Goal: Transaction & Acquisition: Purchase product/service

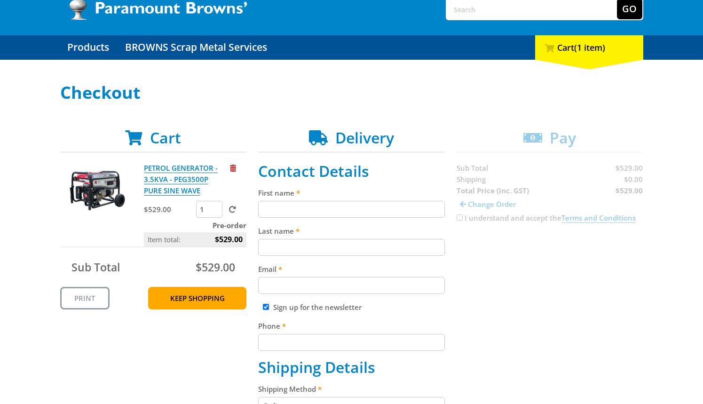
scroll to position [88, 0]
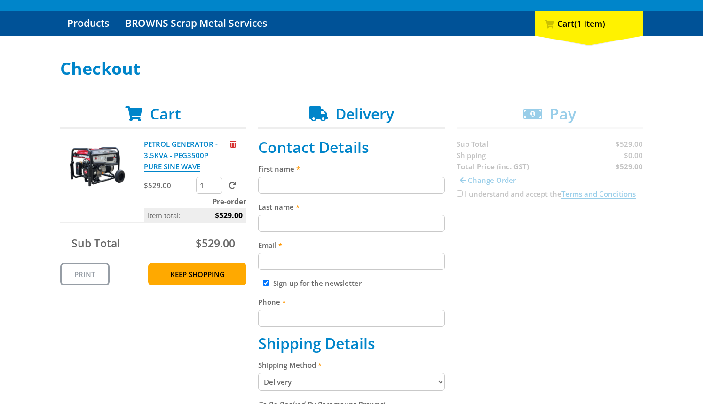
drag, startPoint x: 364, startPoint y: 176, endPoint x: 348, endPoint y: 198, distance: 27.3
click at [363, 177] on input "First name" at bounding box center [351, 185] width 187 height 17
paste input "[PERSON_NAME]"
type input "[PERSON_NAME]"
click at [288, 218] on input "Last name" at bounding box center [351, 223] width 187 height 17
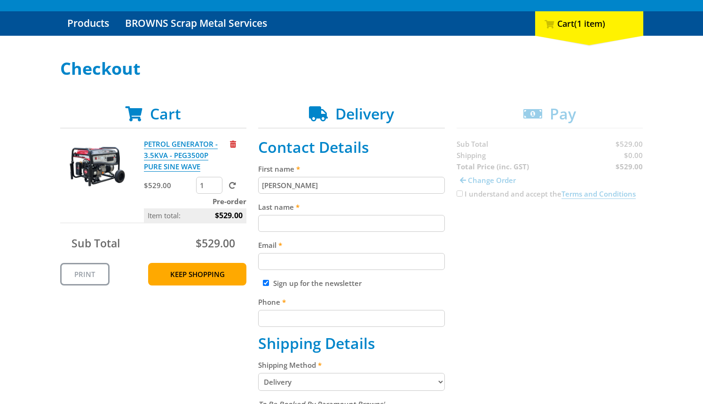
paste input "[PERSON_NAME]"
type input "[PERSON_NAME]"
drag, startPoint x: 530, startPoint y: 249, endPoint x: 588, endPoint y: 239, distance: 58.7
click at [311, 268] on input "Email" at bounding box center [351, 261] width 187 height 17
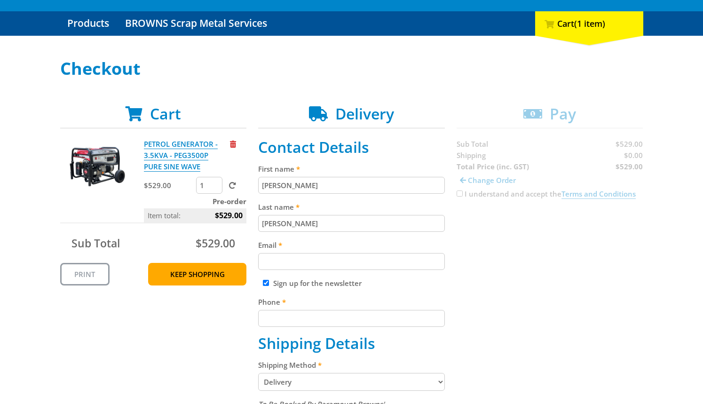
paste input "[EMAIL_ADDRESS][DOMAIN_NAME]"
type input "[EMAIL_ADDRESS][DOMAIN_NAME]"
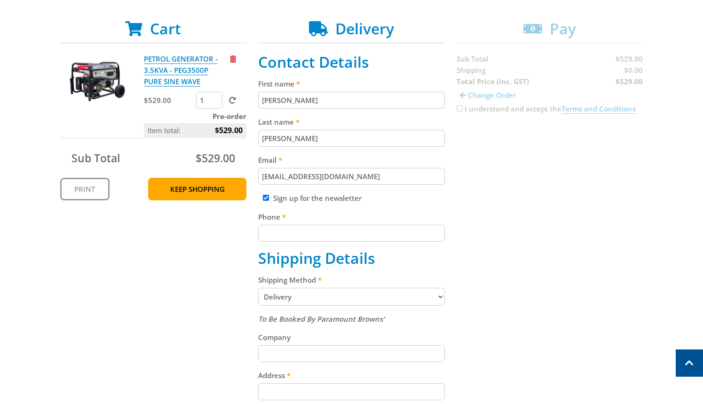
scroll to position [176, 0]
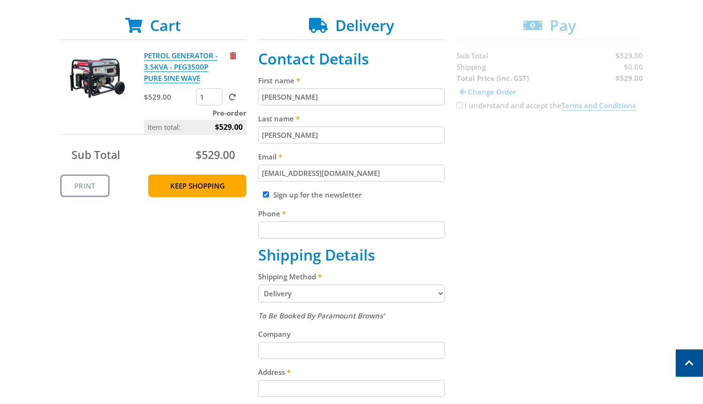
drag, startPoint x: 315, startPoint y: 222, endPoint x: 308, endPoint y: 228, distance: 8.7
click at [315, 223] on input "Phone" at bounding box center [351, 229] width 187 height 17
paste input "[PHONE_NUMBER]"
type input "[PHONE_NUMBER]"
click at [575, 205] on div "Cart PETROL GENERATOR - 3.5KVA - PEG3500P PURE SINE WAVE $529.00 1 Pre-order It…" at bounding box center [351, 342] width 583 height 652
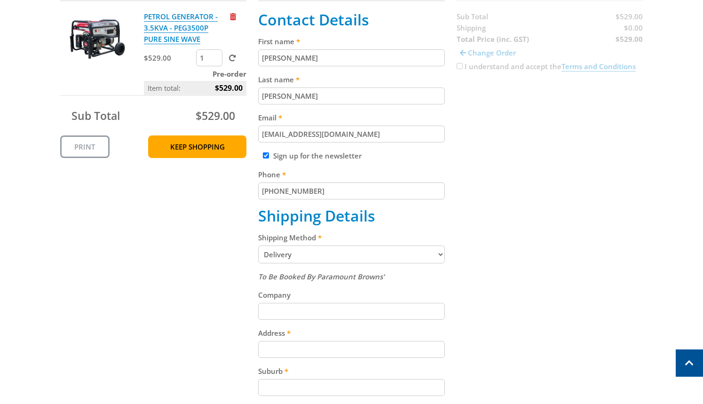
scroll to position [245, 0]
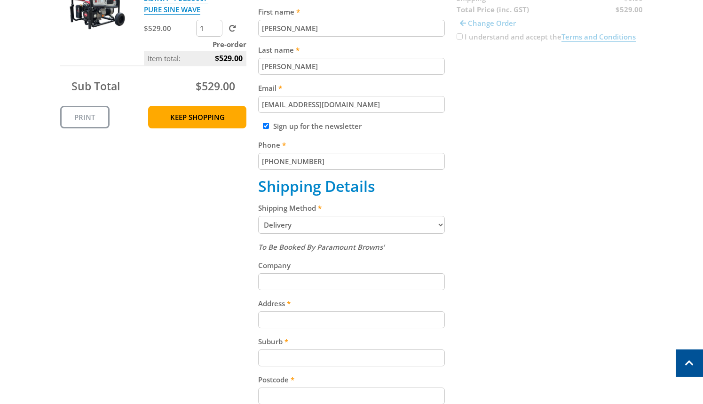
click at [297, 225] on select "Pickup from Gepps Cross Delivery" at bounding box center [351, 225] width 187 height 18
select select "Pickup"
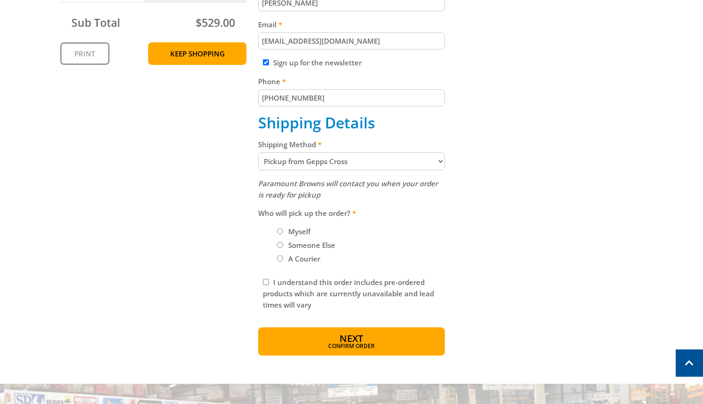
scroll to position [316, 0]
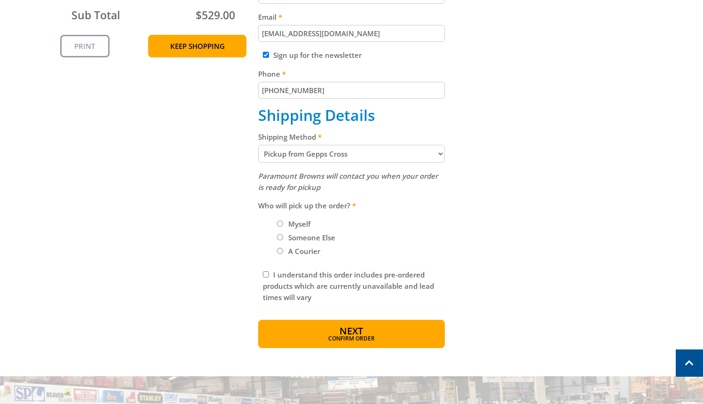
click at [295, 229] on label "Someone Else" at bounding box center [312, 237] width 54 height 16
click at [283, 234] on input "Someone Else" at bounding box center [280, 237] width 6 height 6
radio input "true"
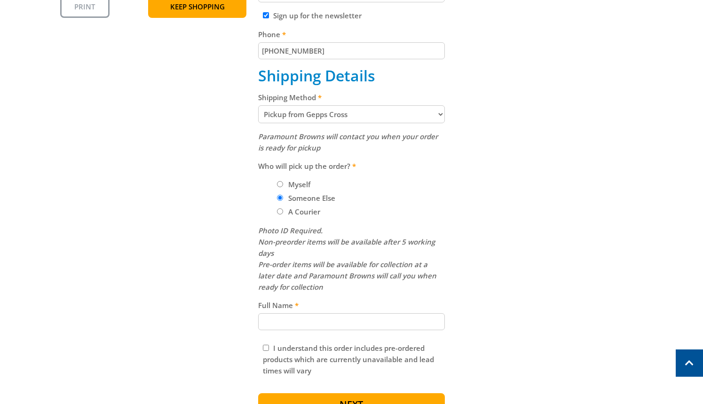
click at [291, 183] on label "Myself" at bounding box center [299, 184] width 29 height 16
click at [283, 183] on input "Myself" at bounding box center [280, 184] width 6 height 6
radio input "true"
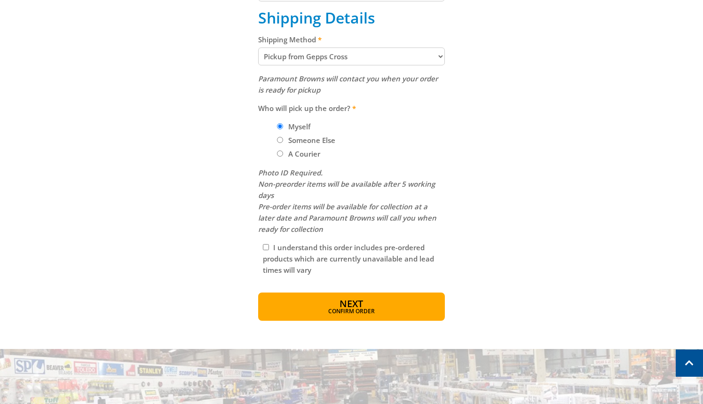
scroll to position [417, 0]
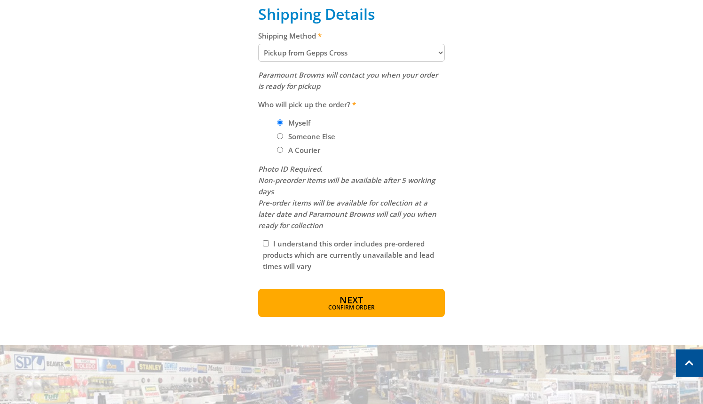
click at [310, 136] on label "Someone Else" at bounding box center [312, 136] width 54 height 16
click at [283, 136] on input "Someone Else" at bounding box center [280, 136] width 6 height 6
radio input "true"
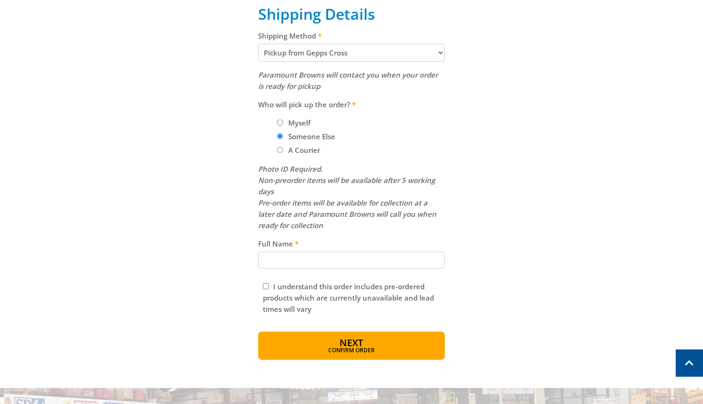
click at [280, 154] on li "A Courier" at bounding box center [361, 149] width 168 height 11
click at [291, 150] on label "A Courier" at bounding box center [304, 150] width 39 height 16
click at [283, 150] on input "A Courier" at bounding box center [280, 150] width 6 height 6
radio input "true"
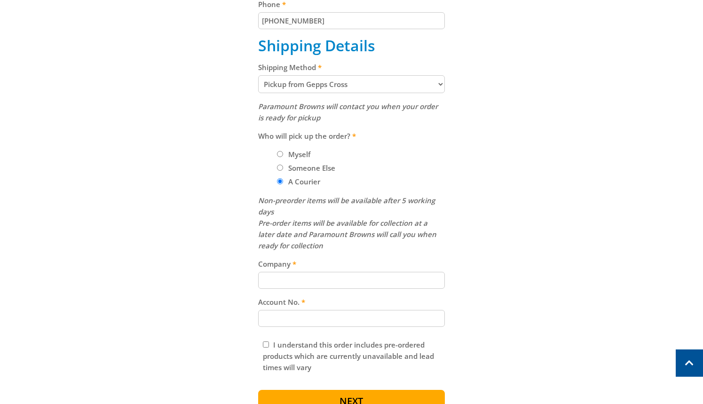
scroll to position [382, 0]
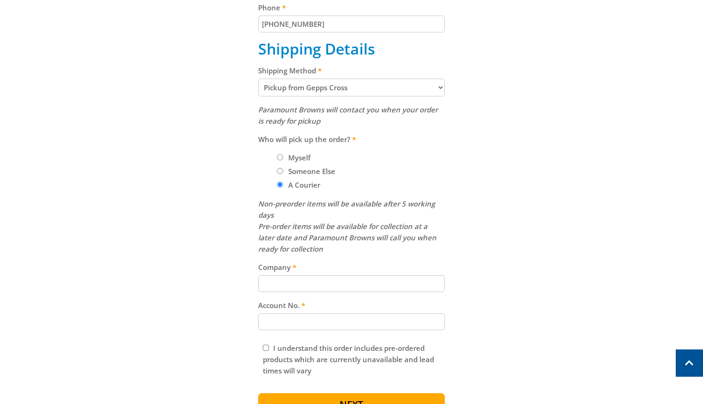
click at [311, 173] on label "Someone Else" at bounding box center [312, 171] width 54 height 16
click at [283, 173] on input "Someone Else" at bounding box center [280, 171] width 6 height 6
radio input "true"
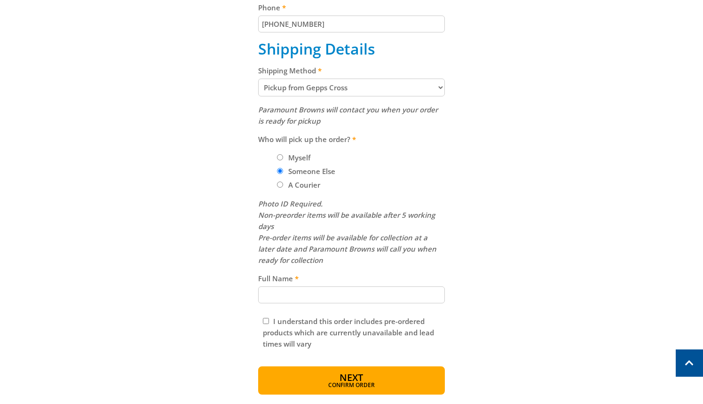
click at [300, 160] on label "Myself" at bounding box center [299, 158] width 29 height 16
click at [283, 160] on input "Myself" at bounding box center [280, 157] width 6 height 6
radio input "true"
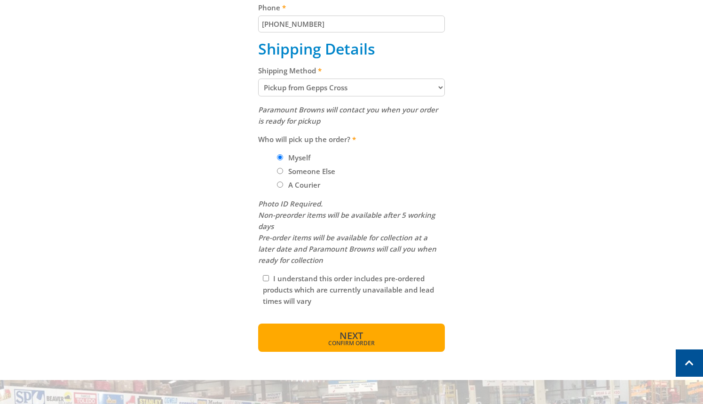
click at [369, 342] on span "Confirm order" at bounding box center [351, 343] width 146 height 6
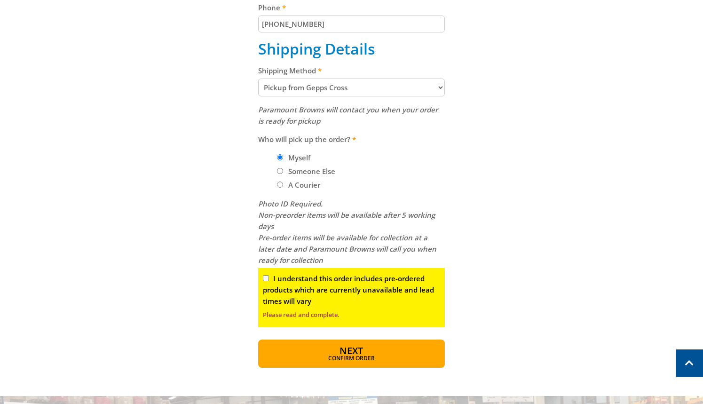
click at [267, 277] on input "I understand this order includes pre-ordered products which are currently unava…" at bounding box center [266, 278] width 6 height 6
checkbox input "true"
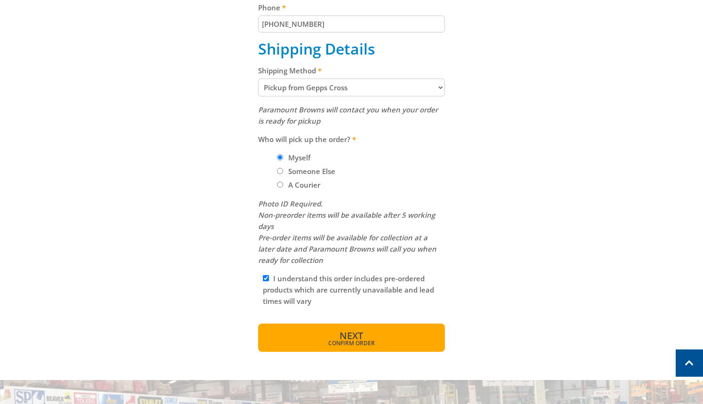
click at [335, 346] on span "Confirm order" at bounding box center [351, 343] width 146 height 6
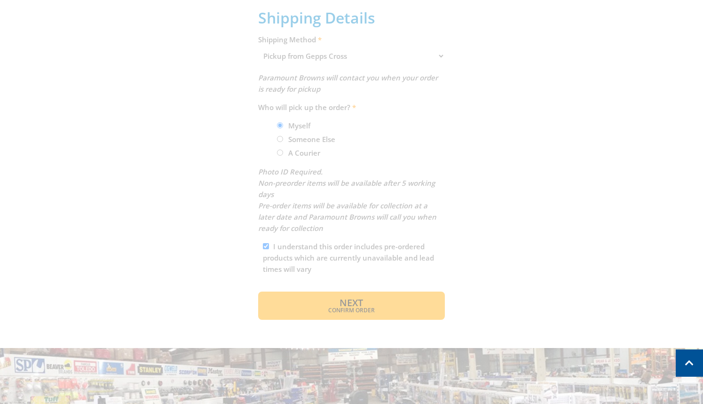
scroll to position [410, 0]
click at [326, 296] on div "Cart PETROL GENERATOR - 3.5KVA - PEG3500P PURE SINE WAVE $529.00 1 Pre-order It…" at bounding box center [351, 50] width 583 height 536
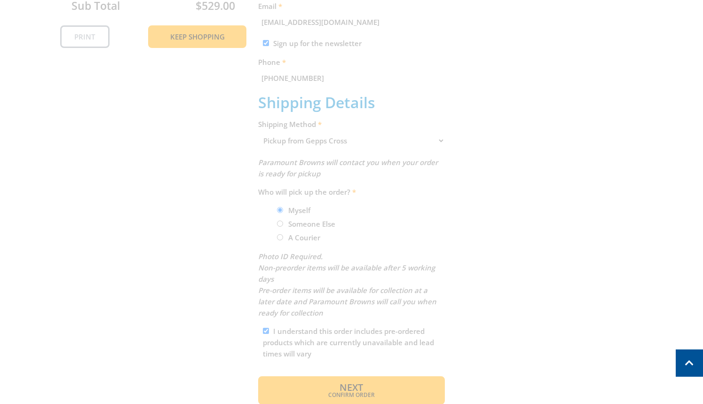
scroll to position [325, 0]
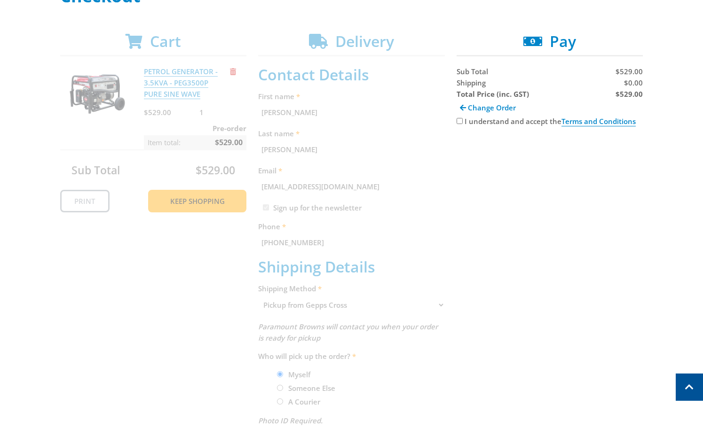
scroll to position [33, 0]
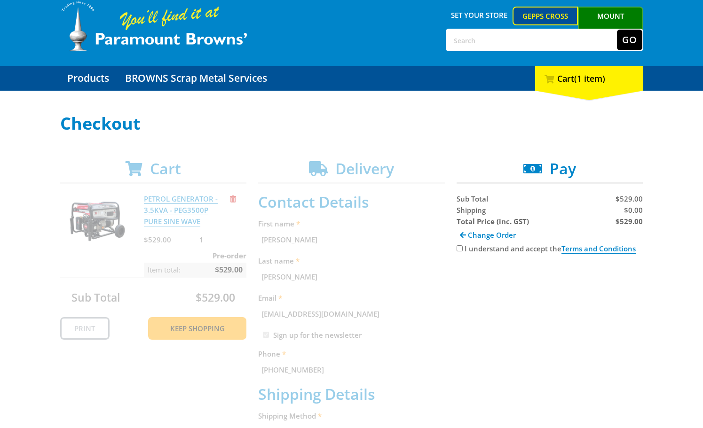
click at [456, 252] on div "I understand and accept the Terms and Conditions" at bounding box center [549, 248] width 187 height 11
click at [457, 251] on input "I understand and accept the Terms and Conditions" at bounding box center [459, 248] width 6 height 6
checkbox input "true"
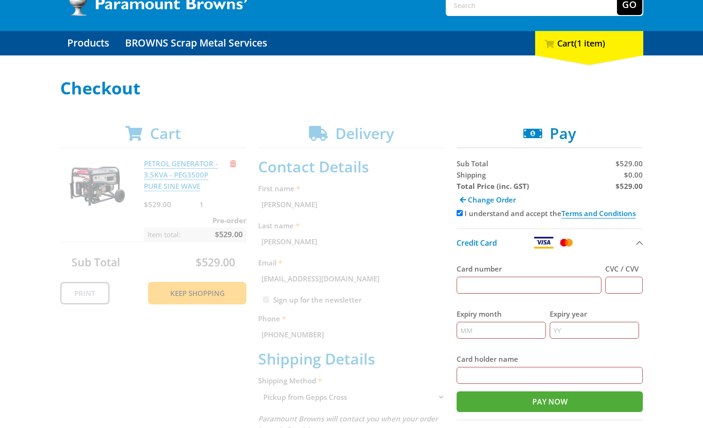
scroll to position [74, 0]
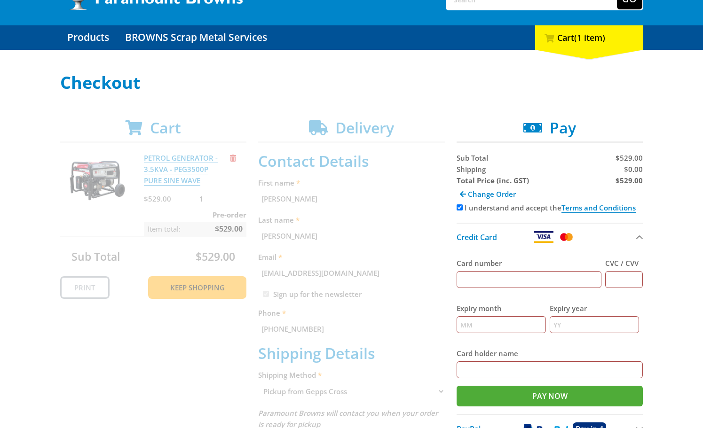
click at [479, 278] on input "Card number" at bounding box center [528, 279] width 145 height 17
type input "[CREDIT_CARD_NUMBER]"
type input "123"
type input "12"
type input "2025"
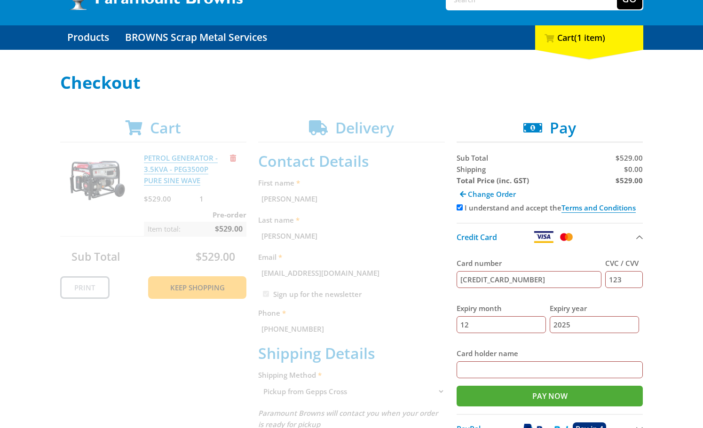
type input "[PERSON_NAME]"
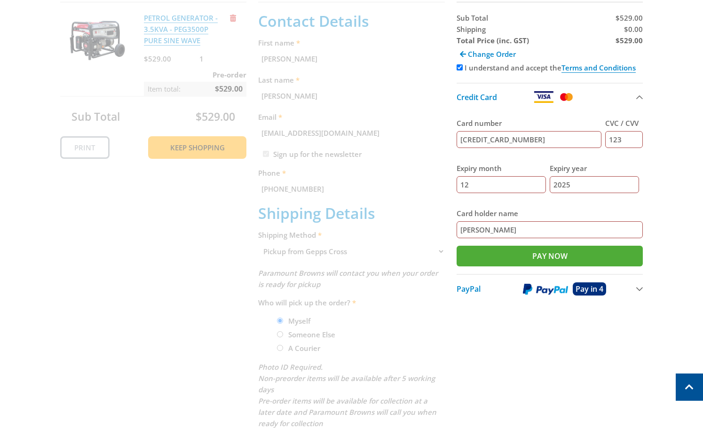
scroll to position [223, 0]
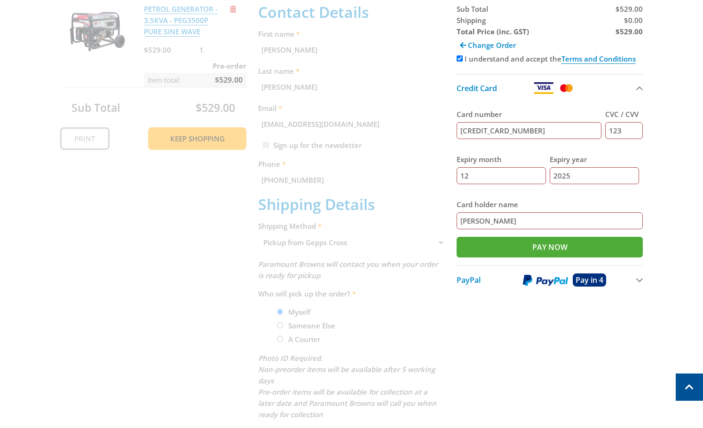
click at [479, 327] on div "Cart PETROL GENERATOR - 3.5KVA - PEG3500P PURE SINE WAVE $529.00 1 Pre-order It…" at bounding box center [351, 238] width 583 height 536
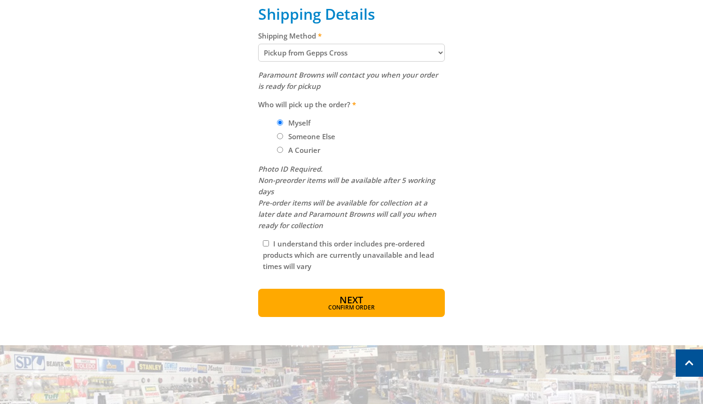
scroll to position [417, 0]
click at [402, 56] on select "Pickup from Gepps Cross Delivery" at bounding box center [351, 53] width 187 height 18
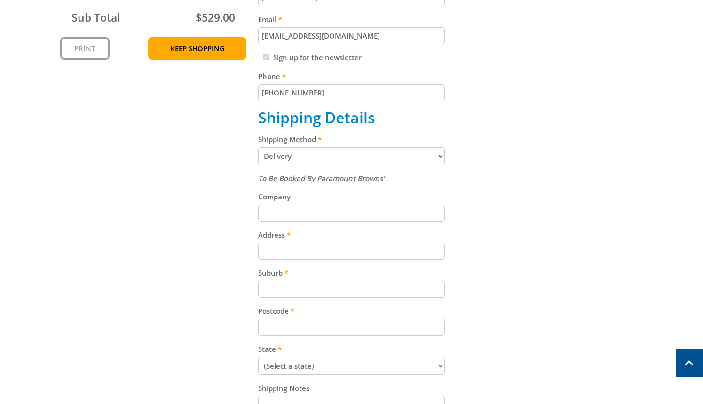
scroll to position [313, 0]
click at [364, 156] on select "Pickup from Gepps Cross Delivery" at bounding box center [351, 157] width 187 height 18
click at [340, 155] on select "Pickup from Gepps Cross Delivery" at bounding box center [351, 157] width 187 height 18
click at [258, 148] on select "Pickup from Gepps Cross Delivery" at bounding box center [351, 157] width 187 height 18
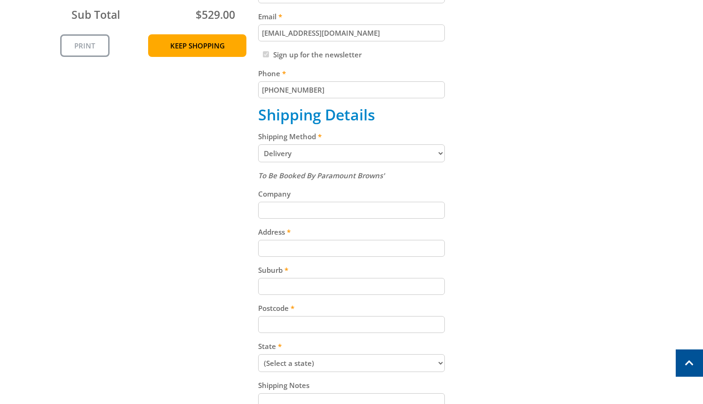
scroll to position [317, 0]
click at [381, 149] on select "Pickup from Gepps Cross Delivery" at bounding box center [351, 152] width 187 height 18
click at [338, 182] on div "To Be Booked By Paramount Browns' Company Address Suburb Postcode State (Select…" at bounding box center [351, 303] width 187 height 268
click at [344, 177] on em "To Be Booked By Paramount Browns'" at bounding box center [321, 174] width 126 height 9
click at [285, 169] on div "To Be Booked By Paramount Browns'" at bounding box center [351, 174] width 187 height 11
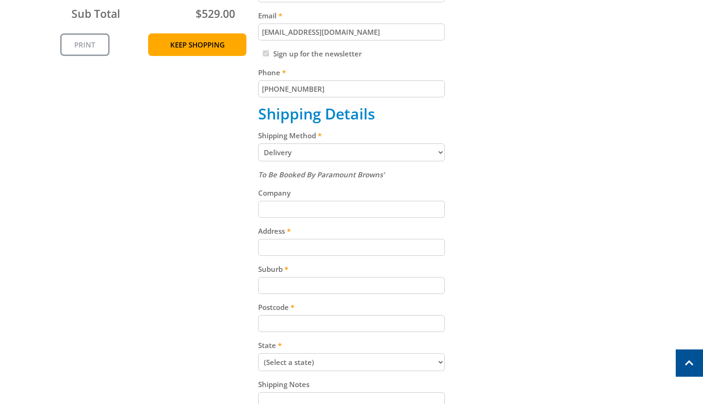
click at [264, 177] on em "To Be Booked By Paramount Browns'" at bounding box center [321, 174] width 126 height 9
click at [308, 153] on select "Pickup from Gepps Cross Delivery" at bounding box center [351, 152] width 187 height 18
select select "Pickup"
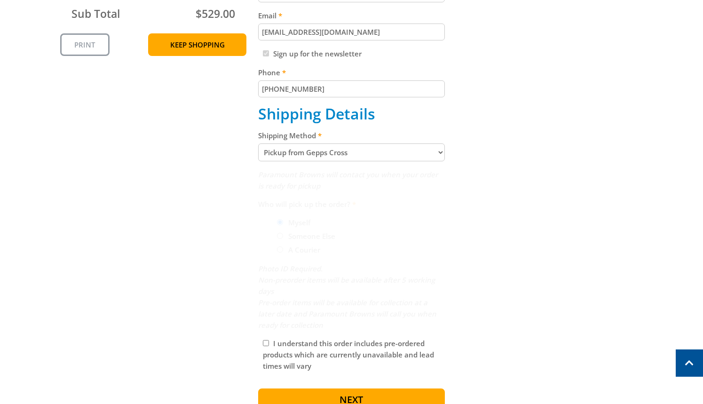
click at [281, 178] on em "Paramount Browns will contact you when your order is ready for pickup" at bounding box center [348, 180] width 180 height 21
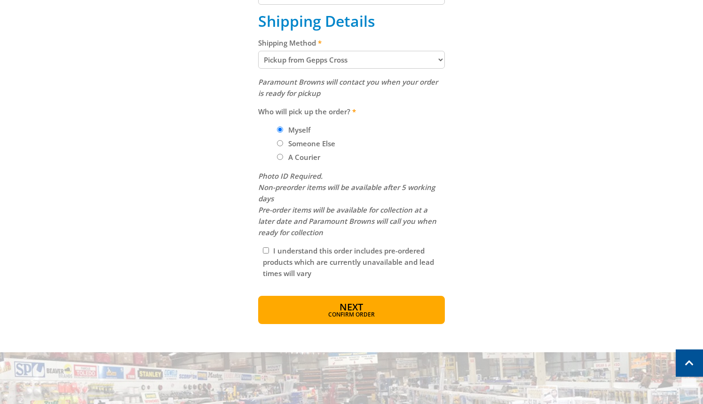
scroll to position [420, 0]
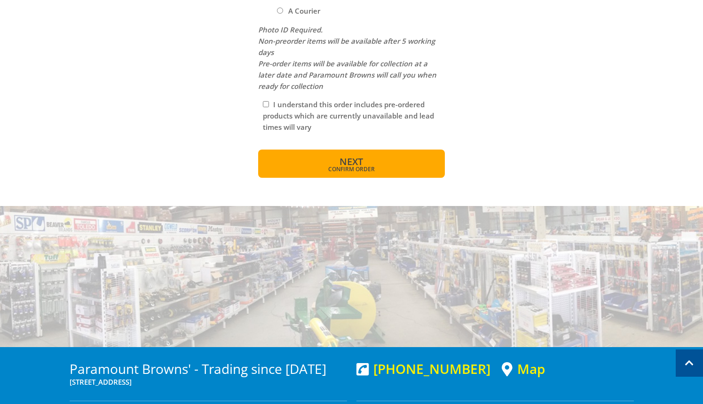
click at [362, 174] on button "Next Confirm order" at bounding box center [351, 164] width 187 height 28
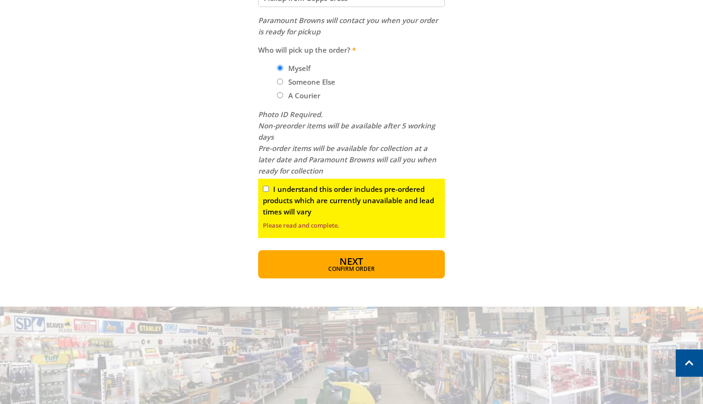
scroll to position [463, 0]
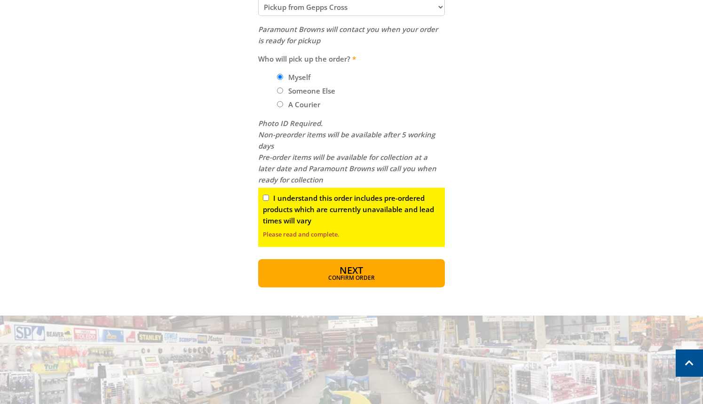
click at [261, 201] on div "I understand this order includes pre-ordered products which are currently unava…" at bounding box center [351, 217] width 187 height 59
click at [268, 198] on input "I understand this order includes pre-ordered products which are currently unava…" at bounding box center [266, 198] width 6 height 6
checkbox input "true"
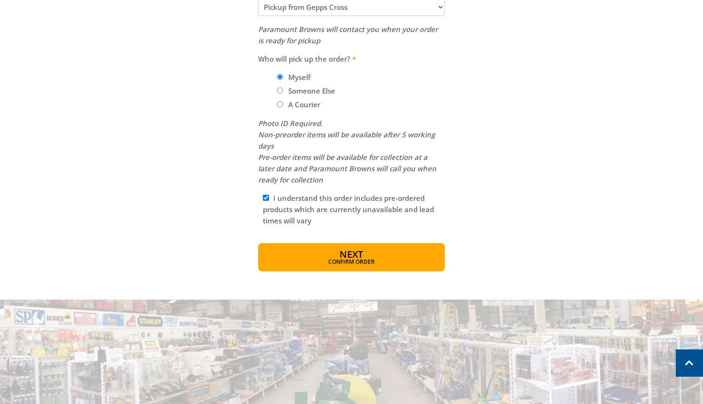
drag, startPoint x: 347, startPoint y: 256, endPoint x: 358, endPoint y: 255, distance: 11.4
click at [347, 256] on span "Next" at bounding box center [351, 254] width 24 height 13
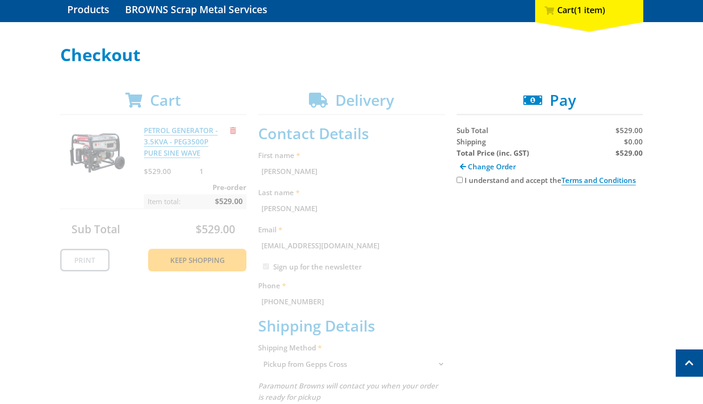
scroll to position [49, 0]
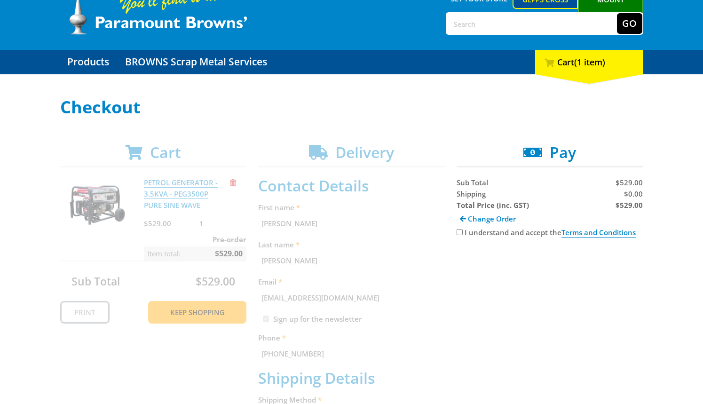
click at [460, 232] on input "I understand and accept the Terms and Conditions" at bounding box center [459, 232] width 6 height 6
checkbox input "true"
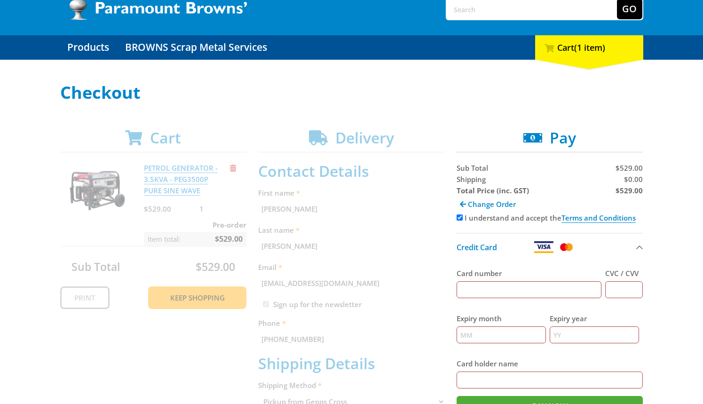
scroll to position [116, 0]
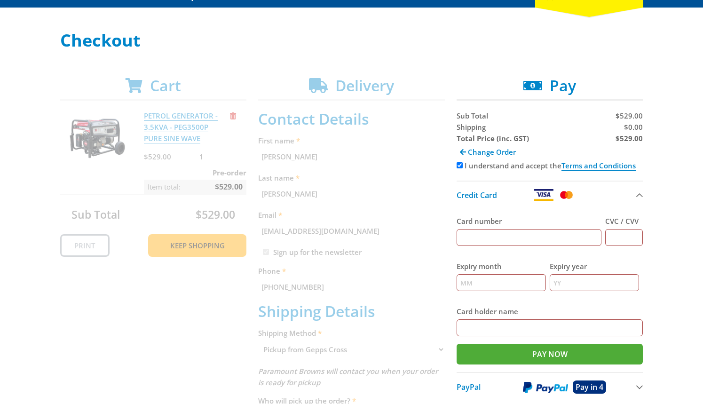
click at [530, 237] on input "Card number" at bounding box center [528, 237] width 145 height 17
type input "[CREDIT_CARD_NUMBER]"
type input "123"
type input "12"
type input "2025"
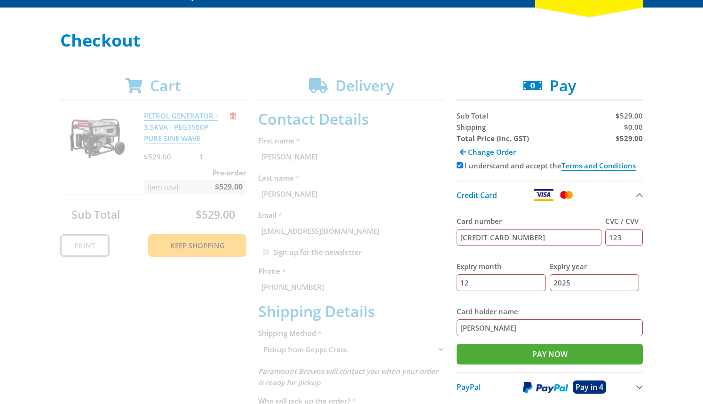
paste input "ohn Smith"
drag, startPoint x: 504, startPoint y: 324, endPoint x: 370, endPoint y: 342, distance: 134.2
click at [371, 342] on div "Cart PETROL GENERATOR - 3.5KVA - PEG3500P PURE SINE WAVE $529.00 1 Pre-order It…" at bounding box center [351, 345] width 583 height 536
type input "[PERSON_NAME]"
click at [677, 324] on div "Select your Delivery Method Personal Pick up Available in 5 days Courier Pick u…" at bounding box center [351, 322] width 703 height 582
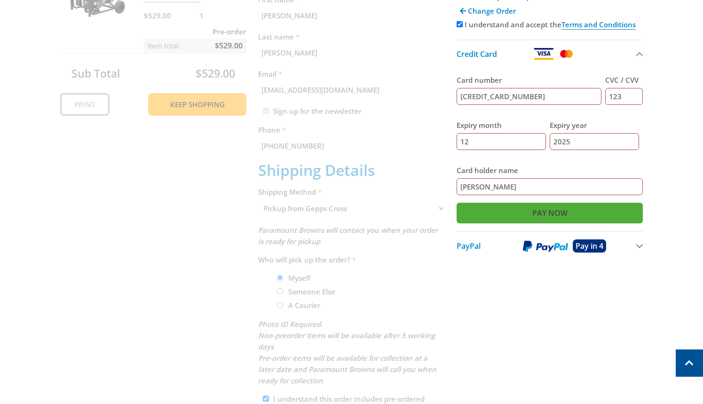
scroll to position [264, 0]
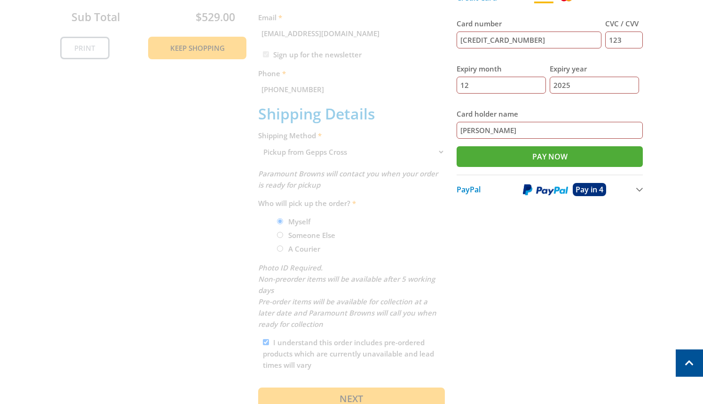
drag, startPoint x: 531, startPoint y: 250, endPoint x: 535, endPoint y: 235, distance: 15.5
click at [534, 245] on div "Cart PETROL GENERATOR - 3.5KVA - PEG3500P PURE SINE WAVE $529.00 1 Pre-order It…" at bounding box center [351, 147] width 583 height 536
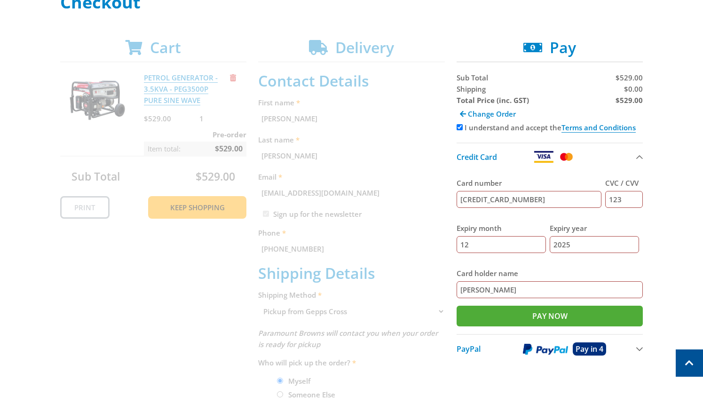
scroll to position [143, 0]
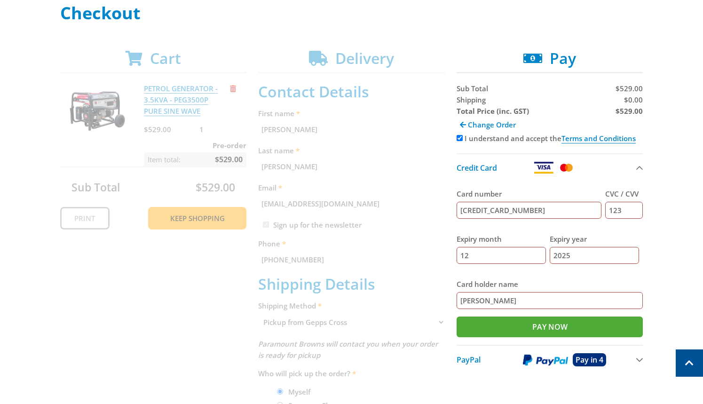
click at [509, 258] on input "12" at bounding box center [500, 255] width 89 height 17
click at [665, 263] on div "Select your Delivery Method Personal Pick up Available in 5 days Courier Pick u…" at bounding box center [351, 295] width 703 height 582
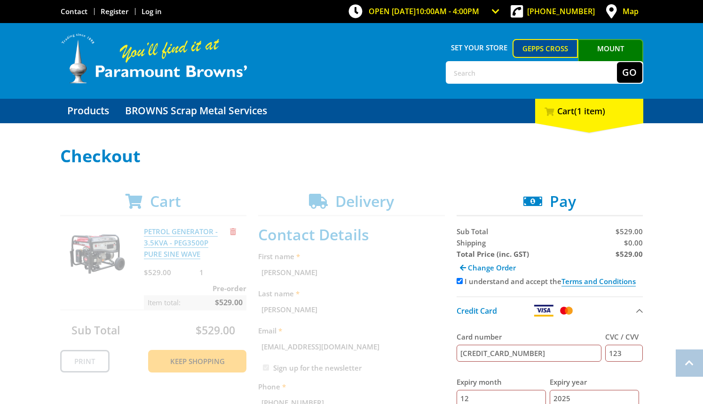
scroll to position [0, 0]
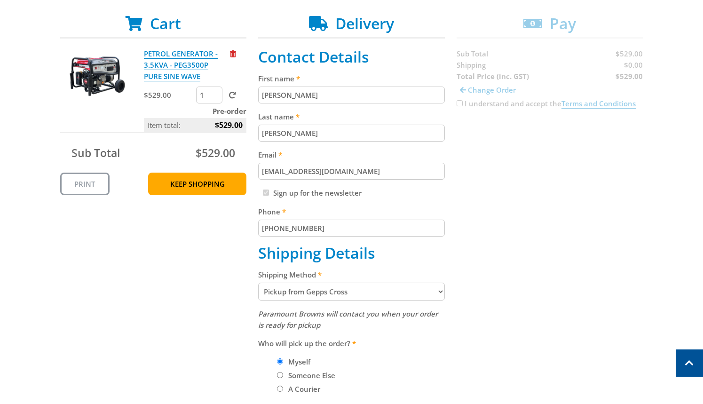
scroll to position [190, 0]
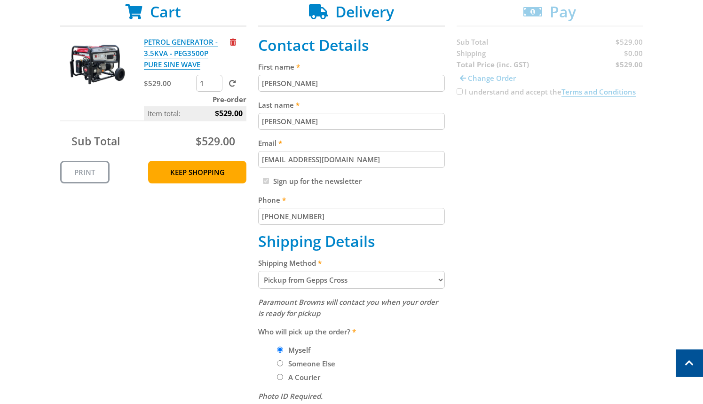
click at [310, 289] on fieldset "Contact Details First name [PERSON_NAME] Last name [PERSON_NAME] Email [EMAIL_A…" at bounding box center [351, 273] width 187 height 475
click at [389, 281] on select "Pickup from Gepps Cross Delivery" at bounding box center [351, 280] width 187 height 18
select select "Delivery"
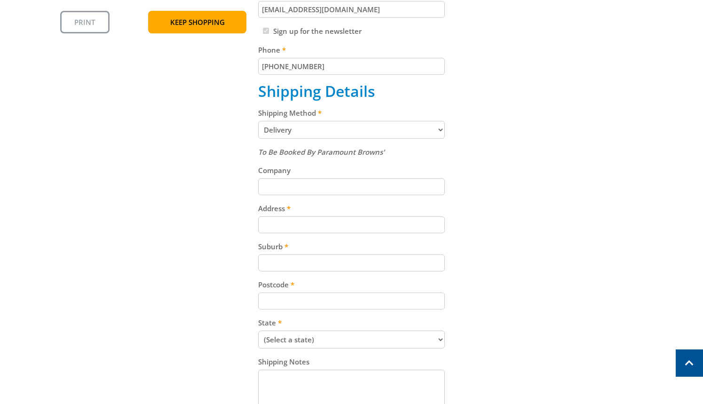
scroll to position [381, 0]
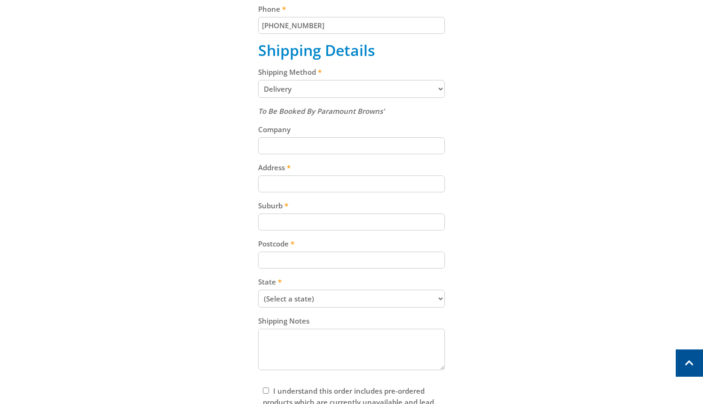
click at [307, 184] on input "Address" at bounding box center [351, 183] width 187 height 17
paste input "[STREET_ADDRESS]"
type input "[STREET_ADDRESS]"
click at [304, 219] on input "Suburb" at bounding box center [351, 221] width 187 height 17
paste input "Gepps Cross"
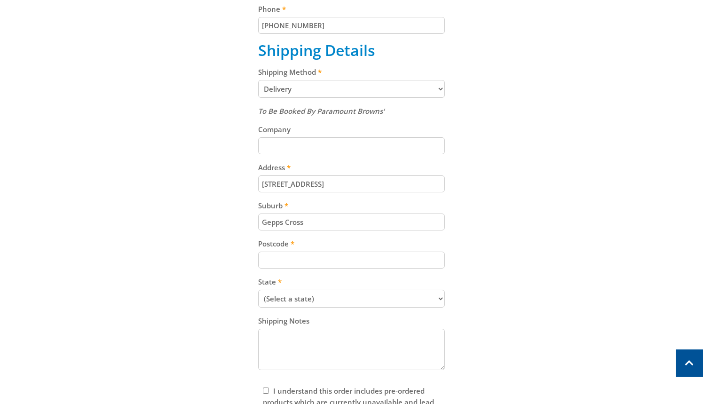
type input "Gepps Cross"
click at [462, 189] on div "Cart PETROL GENERATOR - 3.5KVA - PEG3500P PURE SINE WAVE $529.00 1 Pre-order It…" at bounding box center [351, 138] width 583 height 652
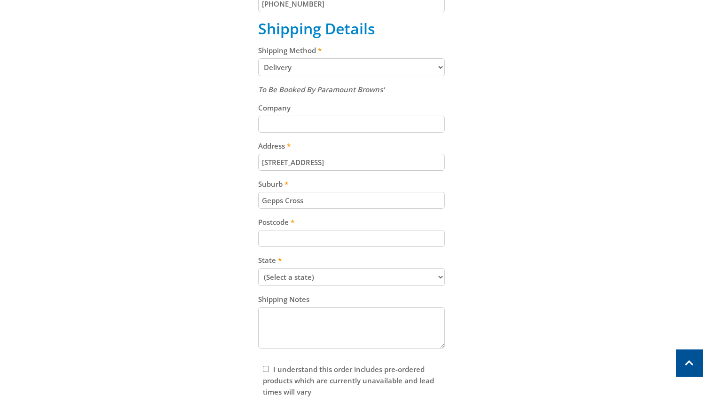
drag, startPoint x: 538, startPoint y: 206, endPoint x: 533, endPoint y: 211, distance: 7.3
click at [535, 209] on div "Cart PETROL GENERATOR - 3.5KVA - PEG3500P PURE SINE WAVE $529.00 1 Pre-order It…" at bounding box center [351, 116] width 583 height 652
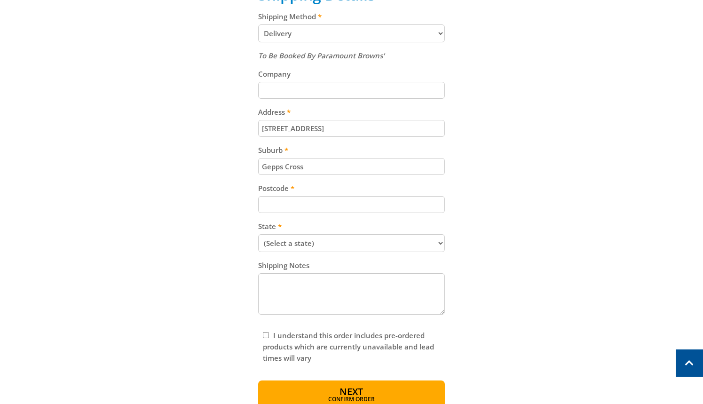
scroll to position [451, 0]
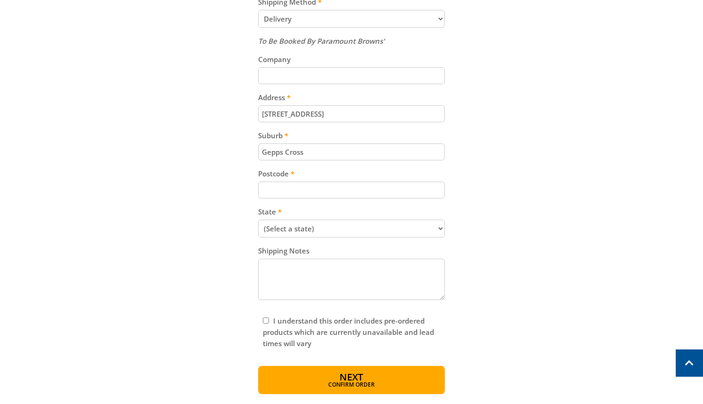
click at [318, 189] on input "Postcode" at bounding box center [351, 189] width 187 height 17
paste input "5094"
type input "5094"
drag, startPoint x: 487, startPoint y: 169, endPoint x: 629, endPoint y: 267, distance: 172.4
click at [497, 177] on div "Cart PETROL GENERATOR - 3.5KVA - PEG3500P PURE SINE WAVE $529.00 1 Pre-order It…" at bounding box center [351, 68] width 583 height 652
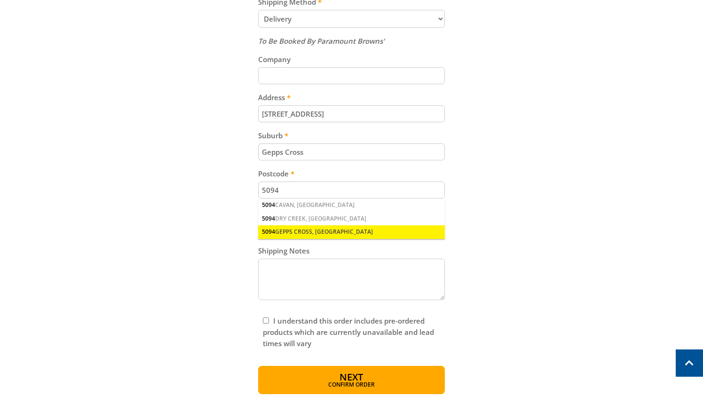
click at [318, 229] on div "5094 GEPPS CROSS, [GEOGRAPHIC_DATA]" at bounding box center [351, 231] width 187 height 13
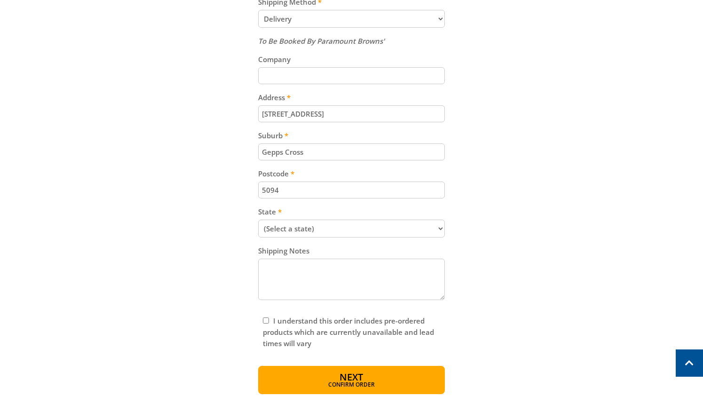
click at [334, 228] on select "(Select a state) [GEOGRAPHIC_DATA] [GEOGRAPHIC_DATA] [GEOGRAPHIC_DATA] [GEOGRAP…" at bounding box center [351, 229] width 187 height 18
select select "SA"
click at [258, 220] on select "(Select a state) [GEOGRAPHIC_DATA] [GEOGRAPHIC_DATA] [GEOGRAPHIC_DATA] [GEOGRAP…" at bounding box center [351, 229] width 187 height 18
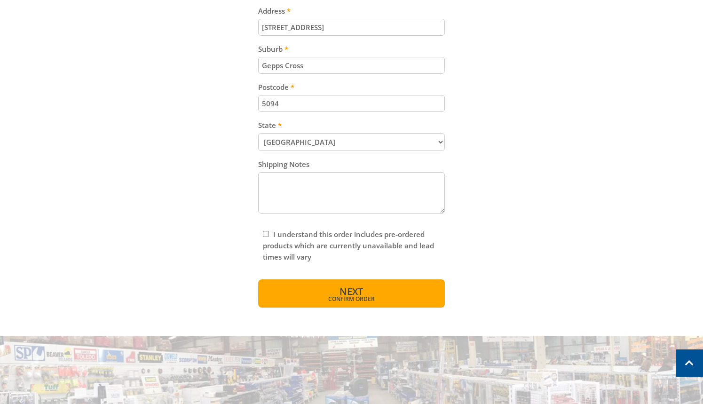
scroll to position [541, 0]
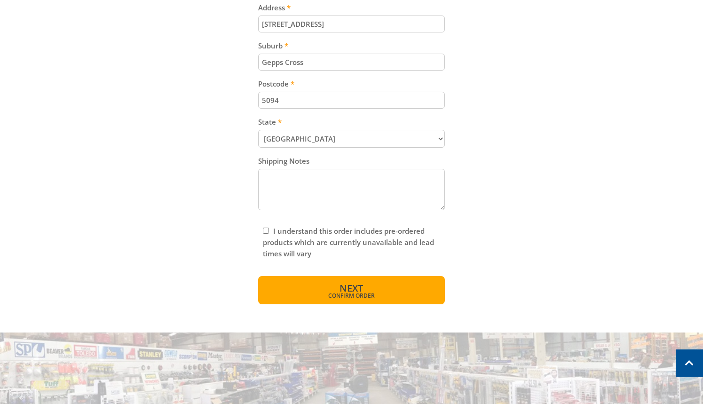
click at [364, 293] on span "Confirm order" at bounding box center [351, 296] width 146 height 6
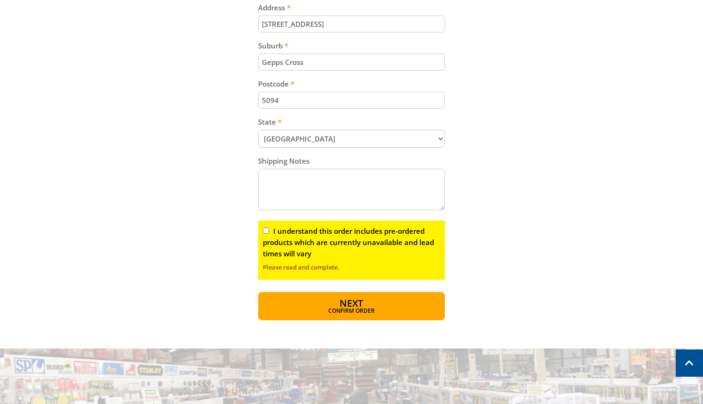
click at [267, 229] on input "I understand this order includes pre-ordered products which are currently unava…" at bounding box center [266, 231] width 6 height 6
checkbox input "true"
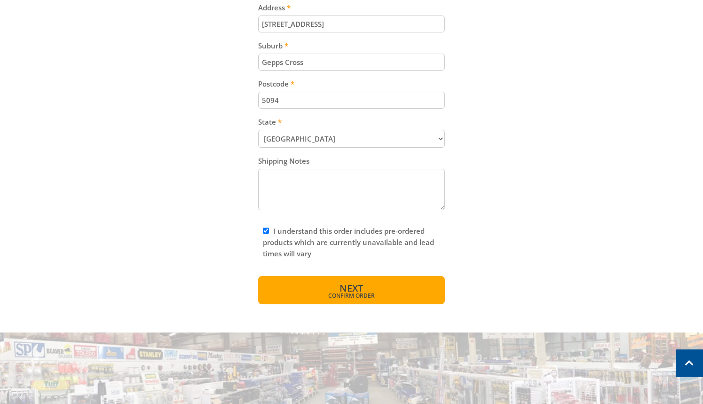
click at [348, 286] on span "Next" at bounding box center [351, 288] width 24 height 13
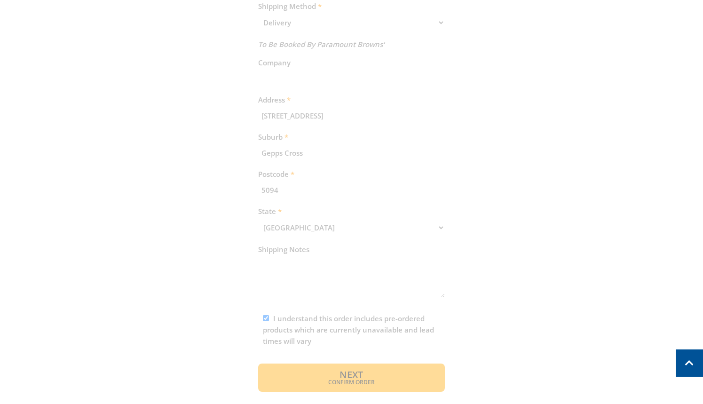
scroll to position [451, 0]
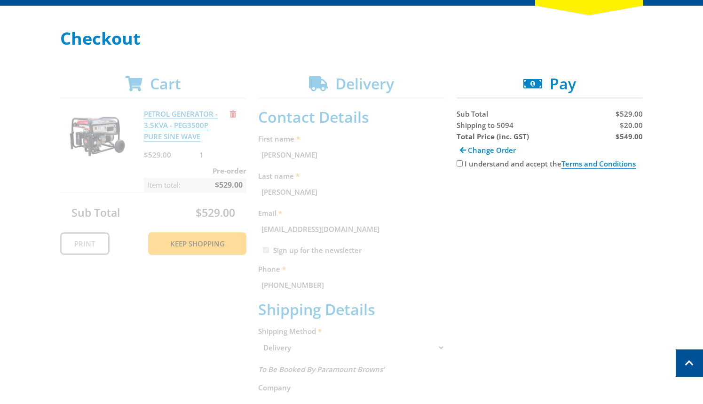
click at [458, 162] on input "I understand and accept the Terms and Conditions" at bounding box center [459, 163] width 6 height 6
checkbox input "true"
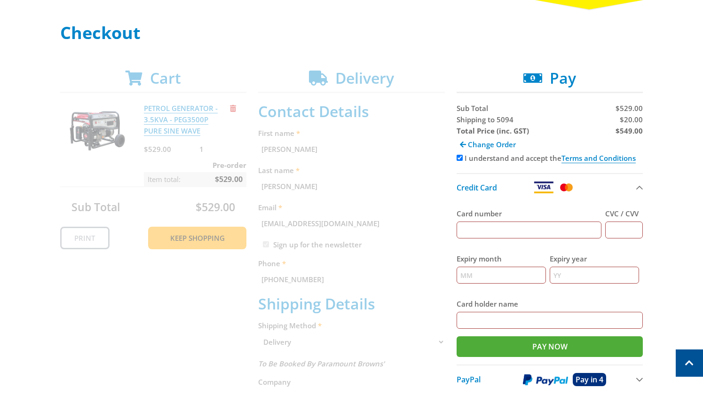
scroll to position [133, 0]
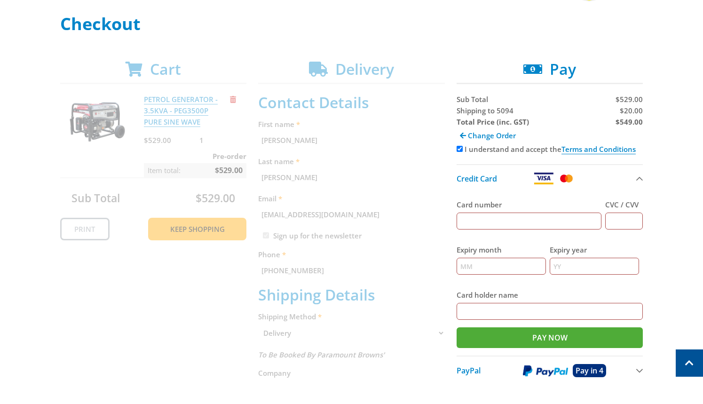
click at [493, 223] on input "Card number" at bounding box center [528, 220] width 145 height 17
type input "[CREDIT_CARD_NUMBER]"
type input "123"
type input "12"
type input "2025"
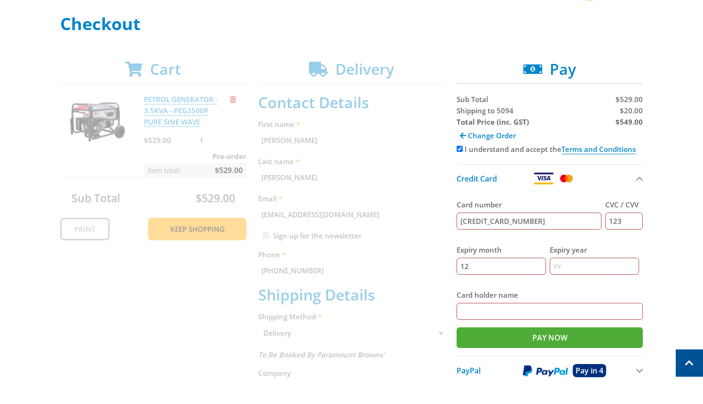
type input "[PERSON_NAME]"
click at [412, 217] on div "Cart PETROL GENERATOR - 3.5KVA - PEG3500P PURE SINE WAVE $529.00 1 Pre-order It…" at bounding box center [351, 381] width 583 height 642
click at [461, 110] on span "Shipping to 5094" at bounding box center [484, 110] width 57 height 9
copy span "Shipping"
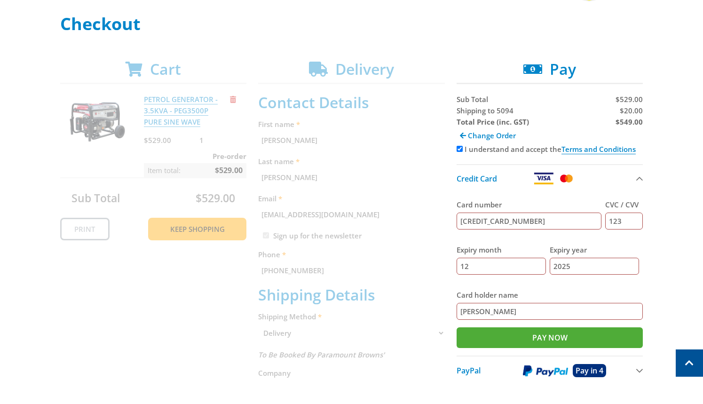
click at [637, 118] on strong "$549.00" at bounding box center [628, 121] width 27 height 9
click at [630, 108] on span "$20.00" at bounding box center [631, 110] width 23 height 9
copy span "20.00"
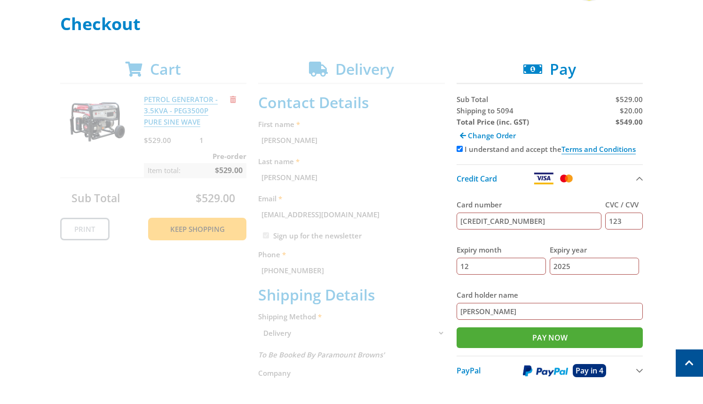
click at [634, 125] on strong "$549.00" at bounding box center [628, 121] width 27 height 9
copy strong "549.00"
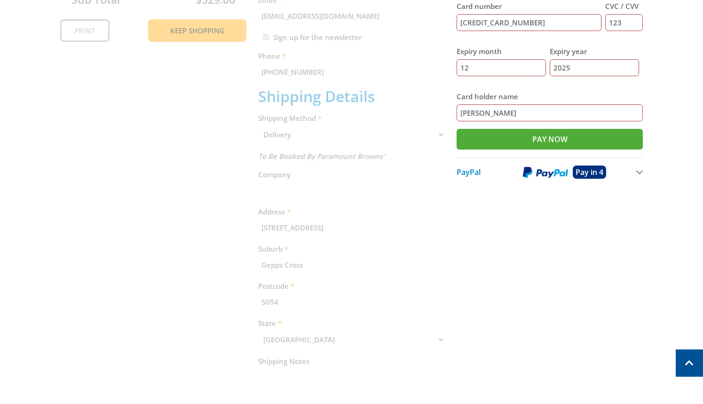
scroll to position [341, 0]
